Goal: Find contact information: Find contact information

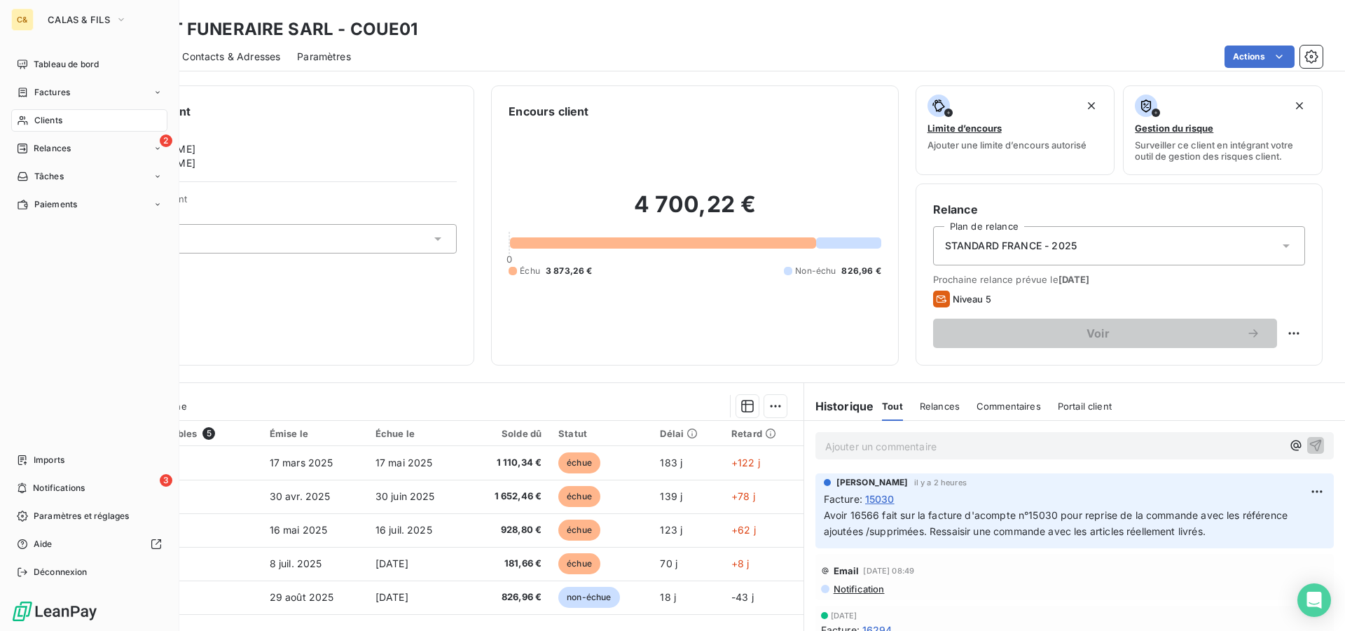
click at [69, 116] on div "Clients" at bounding box center [89, 120] width 156 height 22
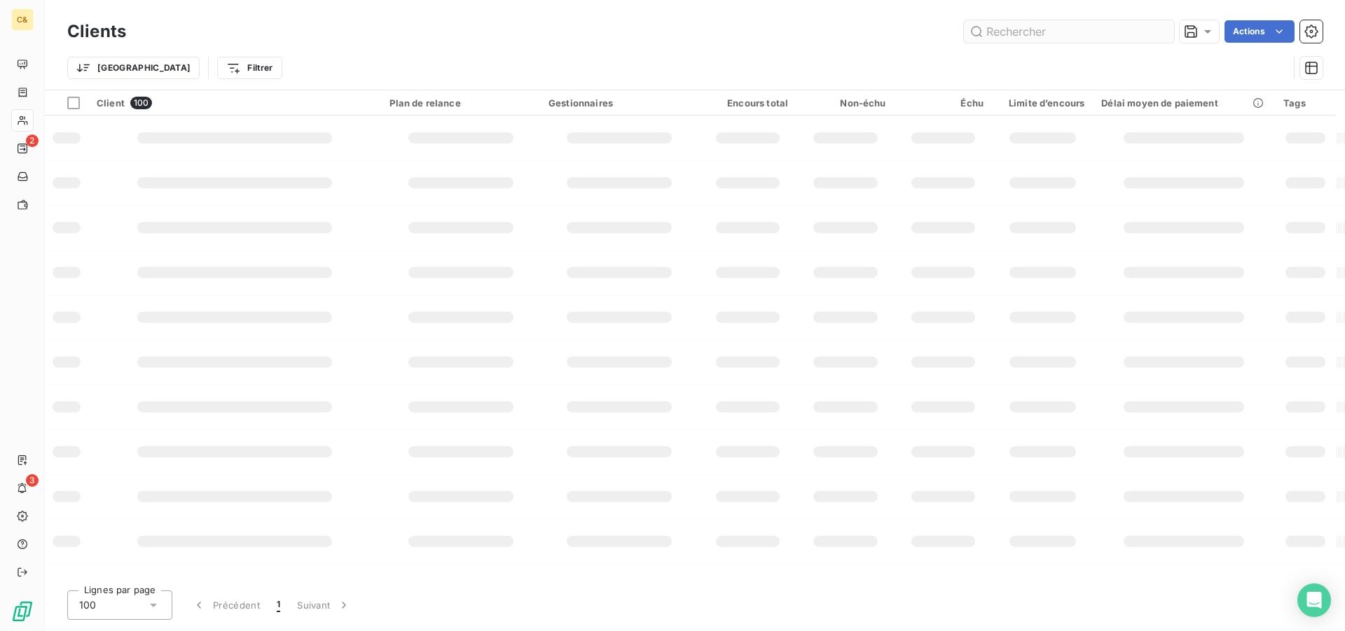
click at [1031, 33] on input "text" at bounding box center [1069, 31] width 210 height 22
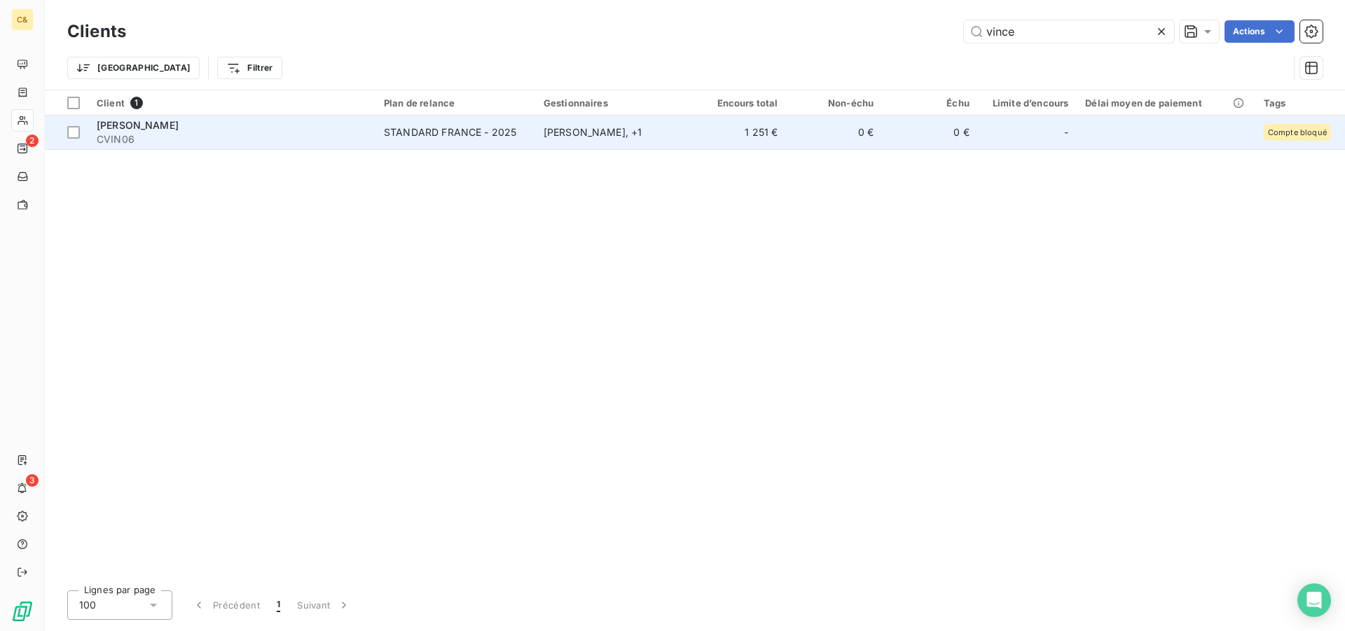
type input "vince"
click at [277, 146] on td "SARL VINCENT-VIRY ERIC CVIN06" at bounding box center [231, 133] width 287 height 34
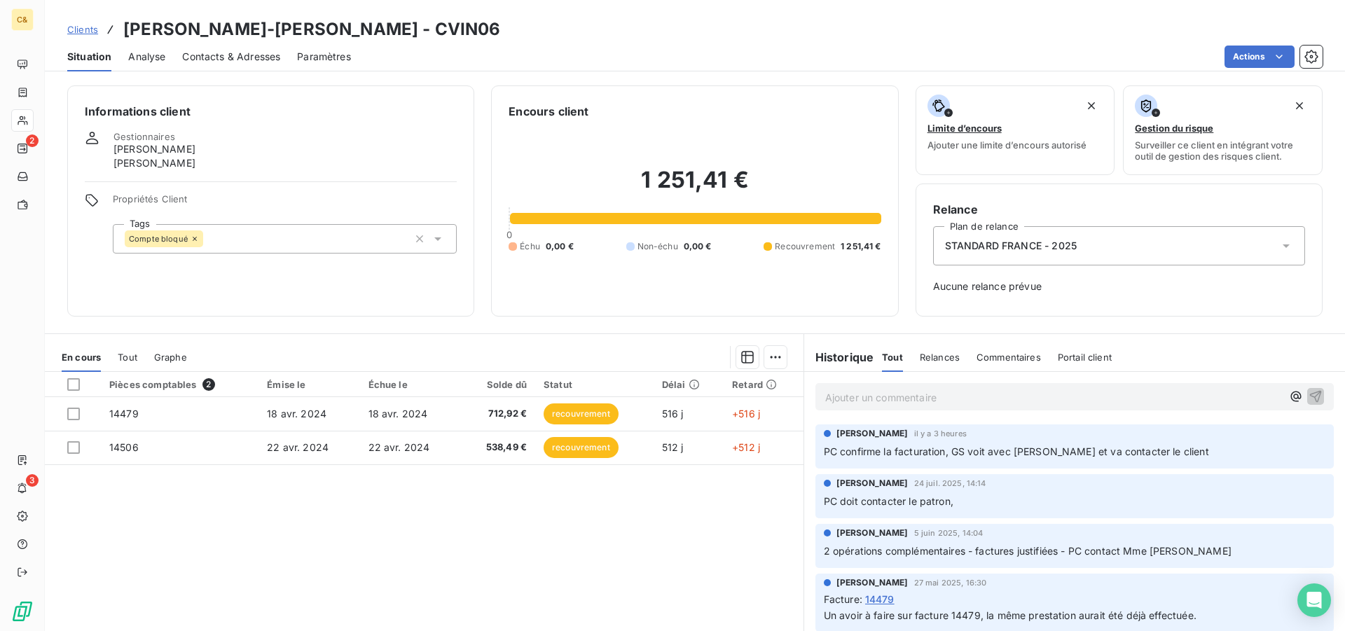
click at [231, 50] on span "Contacts & Adresses" at bounding box center [231, 57] width 98 height 14
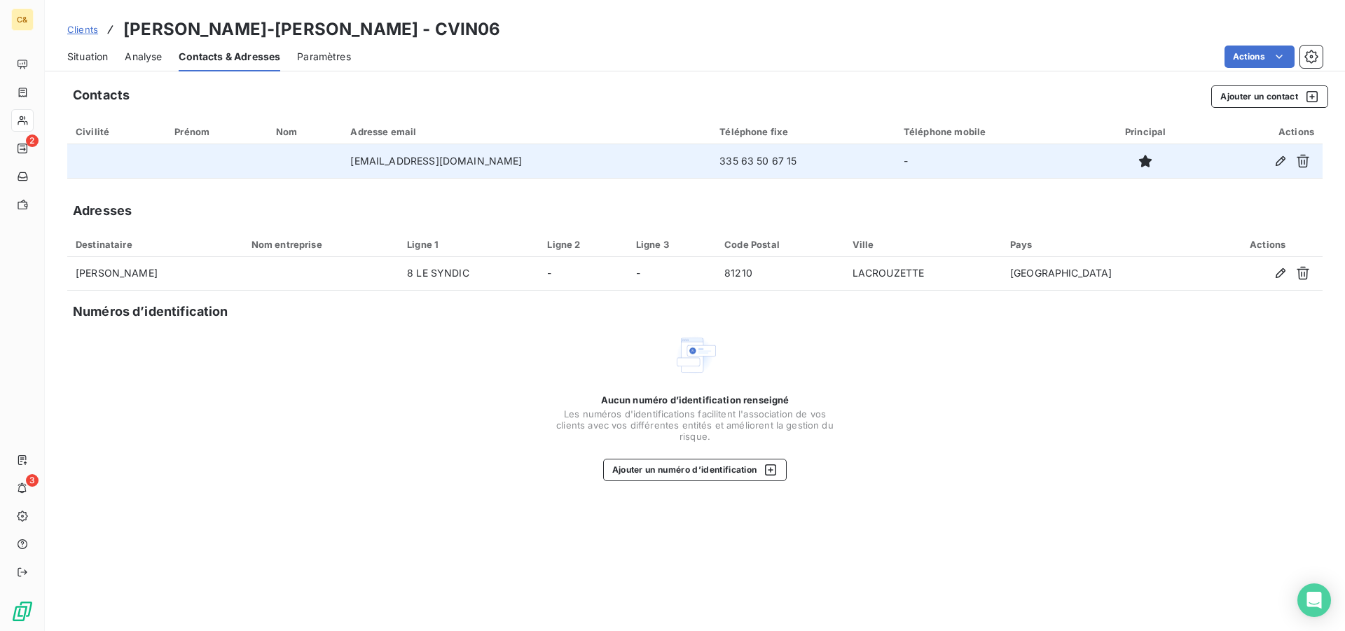
drag, startPoint x: 509, startPoint y: 159, endPoint x: 357, endPoint y: 169, distance: 152.3
click at [357, 169] on td "granits.vincent-viry@orange.fr" at bounding box center [526, 161] width 369 height 34
copy td "granits.vincent-viry@orange.fr"
